Goal: Task Accomplishment & Management: Manage account settings

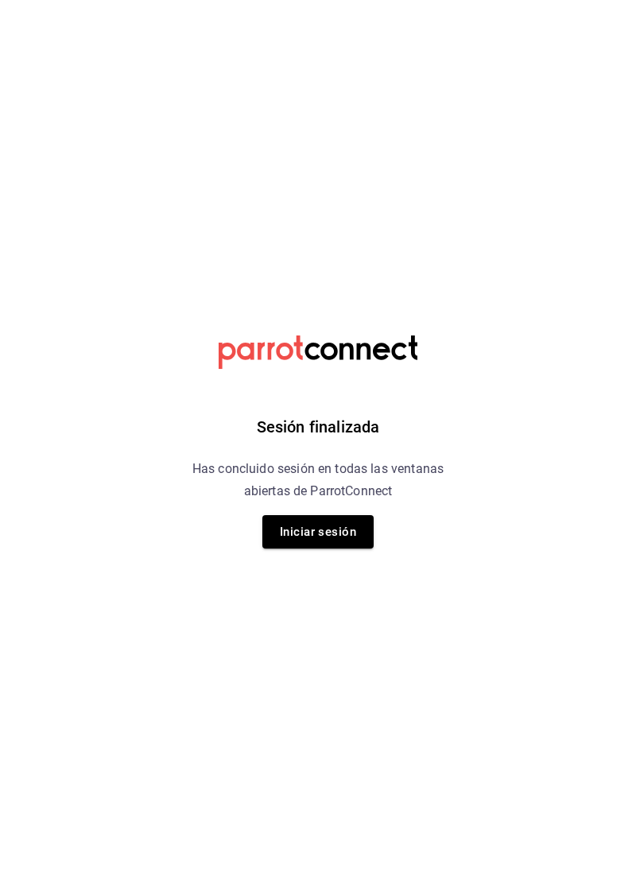
click at [329, 529] on button "Iniciar sesión" at bounding box center [317, 531] width 111 height 33
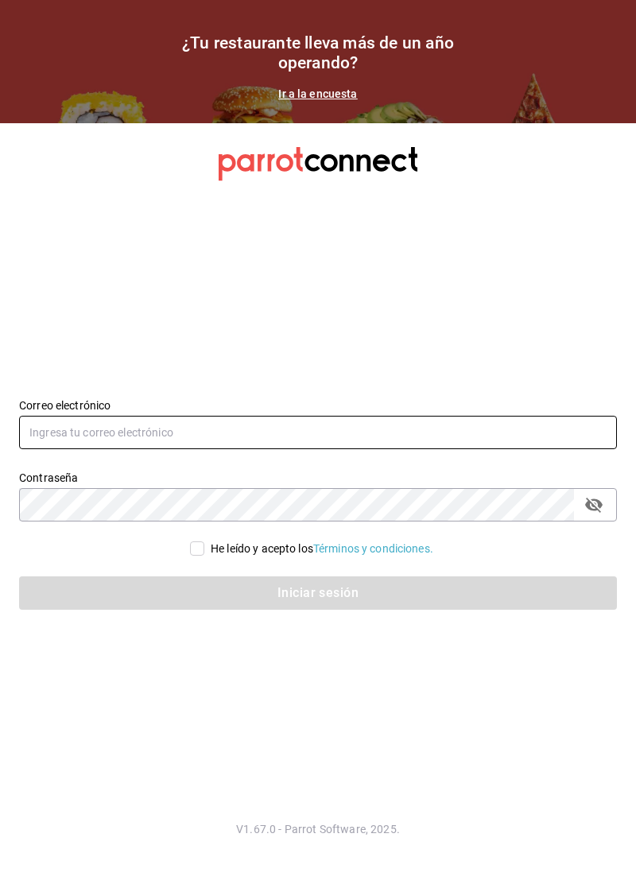
click at [321, 449] on input "text" at bounding box center [318, 432] width 598 height 33
type input "lacochinitadela60@gmail.com"
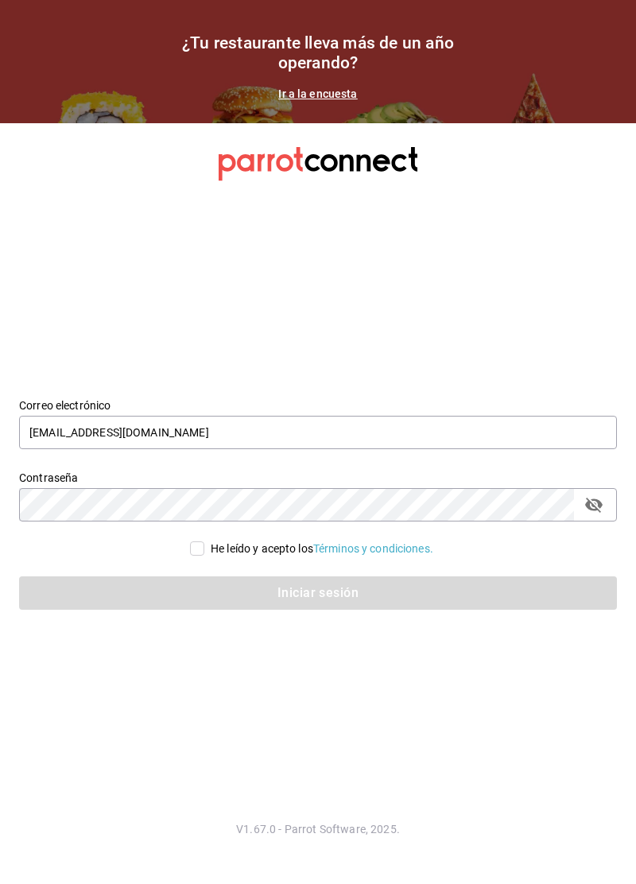
click at [194, 556] on input "He leído y acepto los Términos y condiciones." at bounding box center [197, 548] width 14 height 14
checkbox input "true"
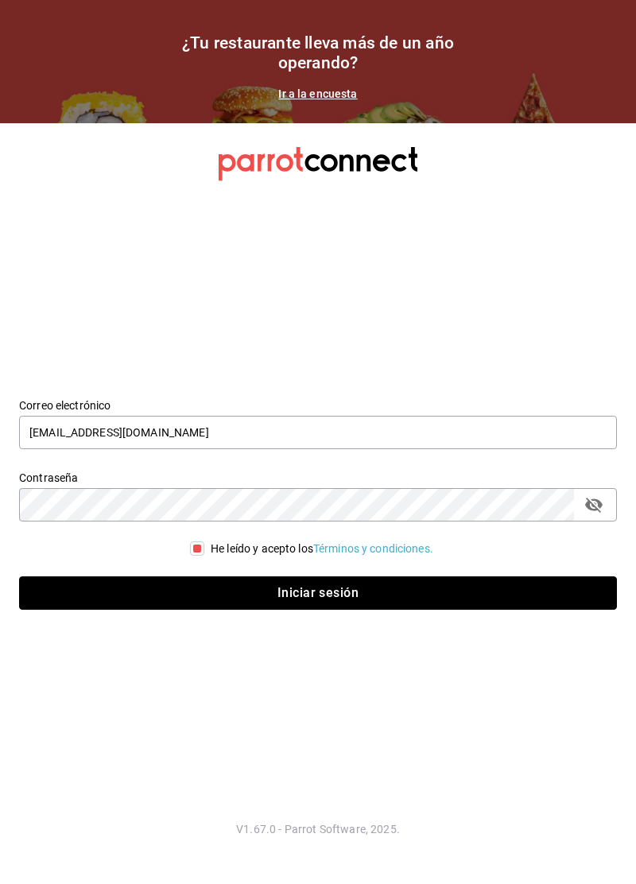
click at [302, 610] on button "Iniciar sesión" at bounding box center [318, 592] width 598 height 33
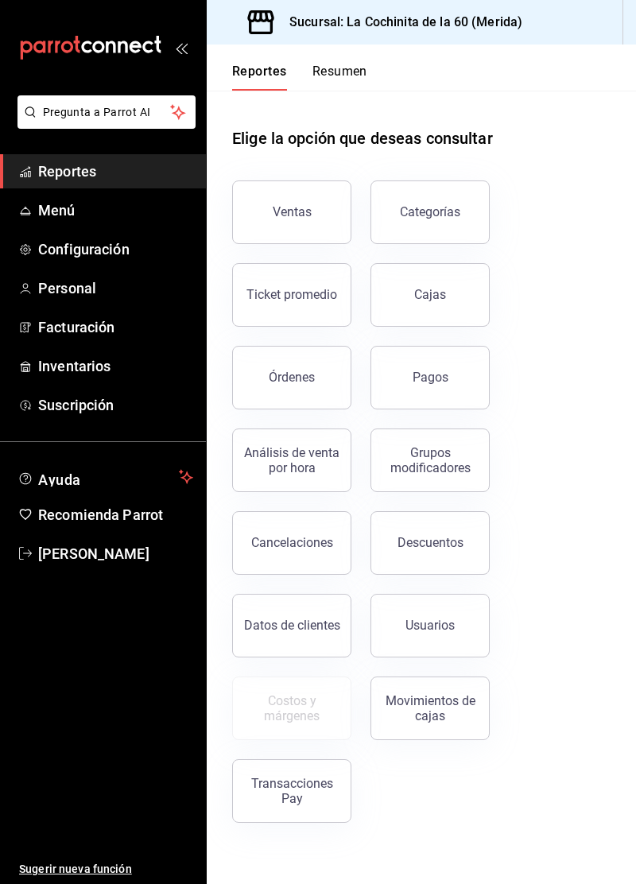
click at [302, 219] on button "Ventas" at bounding box center [291, 212] width 119 height 64
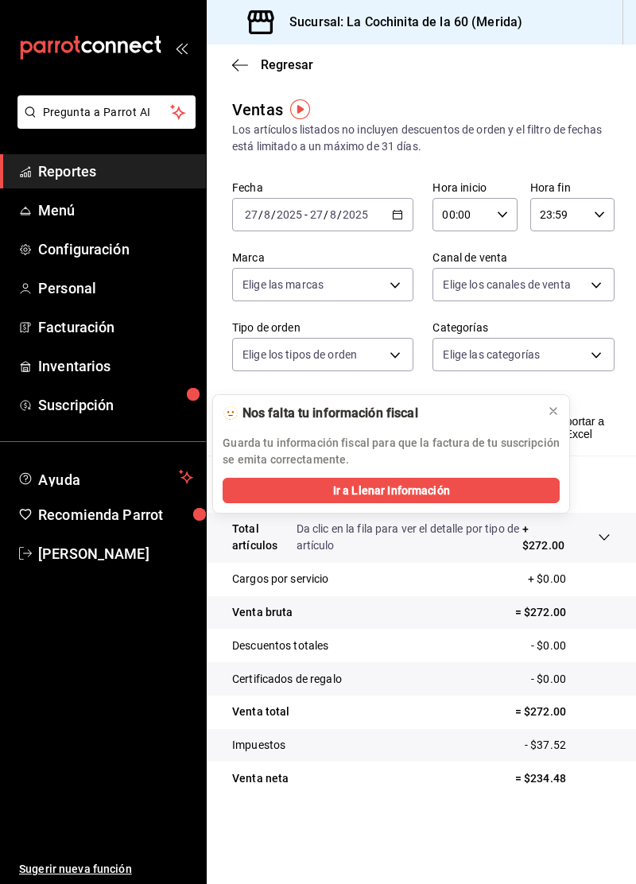
click at [113, 183] on link "Reportes" at bounding box center [103, 171] width 206 height 34
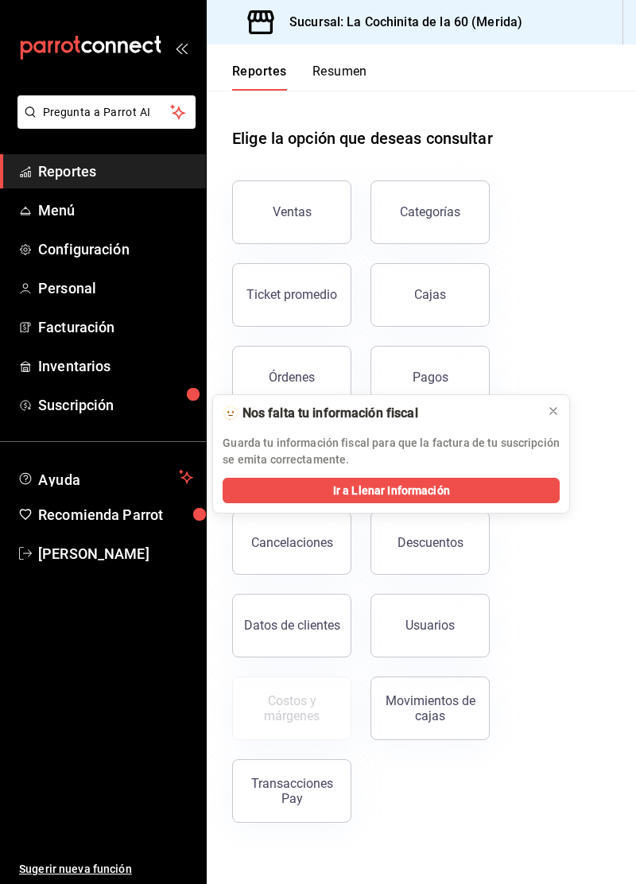
click at [310, 367] on button "Órdenes" at bounding box center [291, 378] width 119 height 64
